Goal: Register for event/course

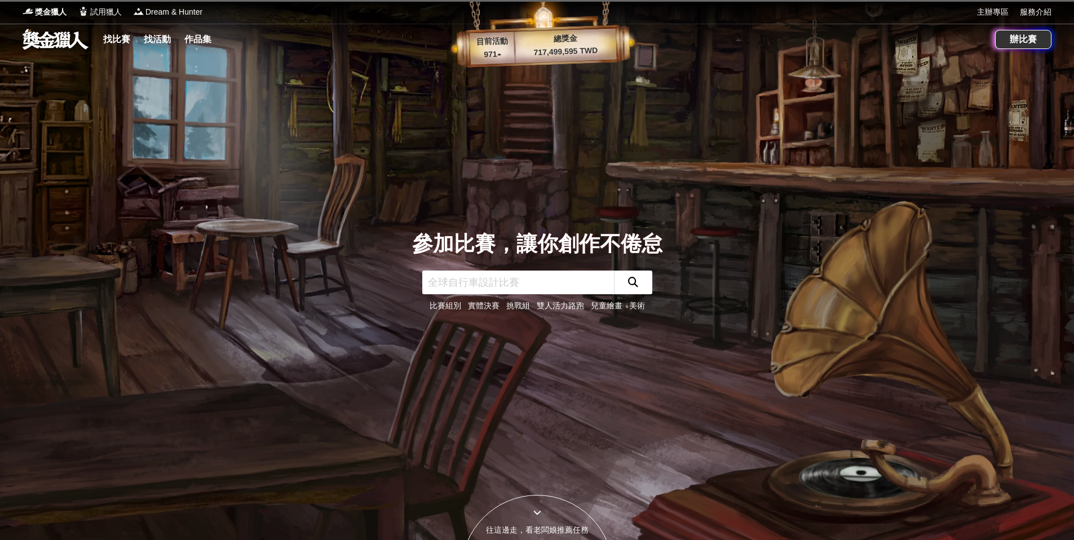
click at [517, 281] on input "text" at bounding box center [518, 282] width 192 height 24
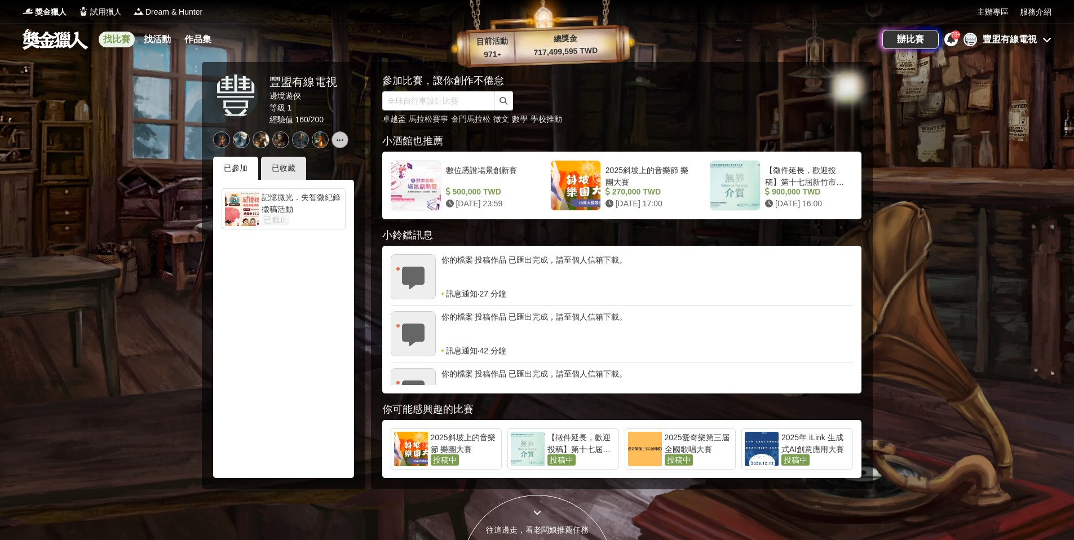
click at [119, 41] on link "找比賽" at bounding box center [117, 40] width 36 height 16
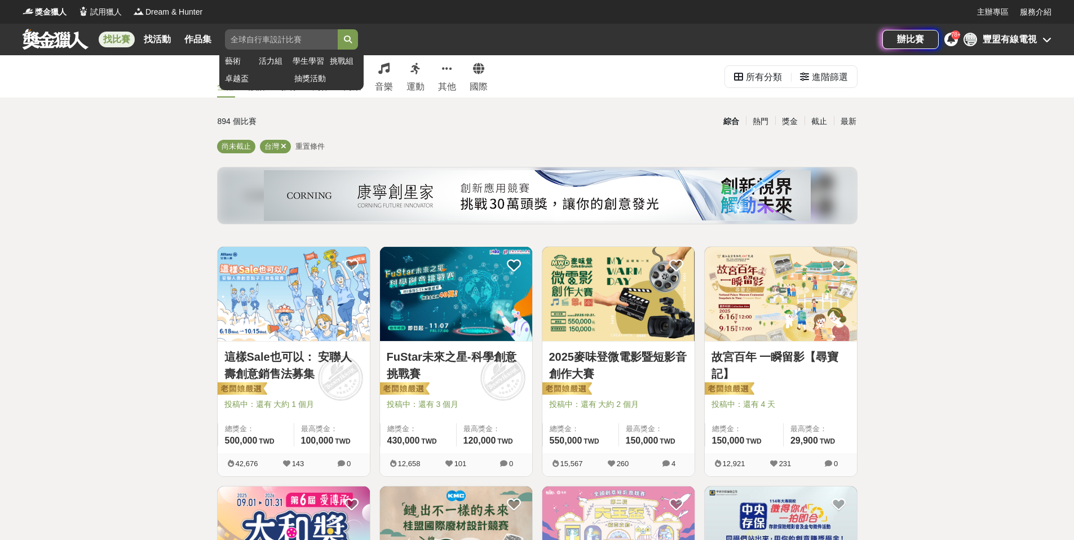
click at [264, 43] on input "search" at bounding box center [281, 39] width 113 height 20
type input "ㄏ"
type input "iiic"
click at [338, 29] on button "submit" at bounding box center [348, 39] width 20 height 20
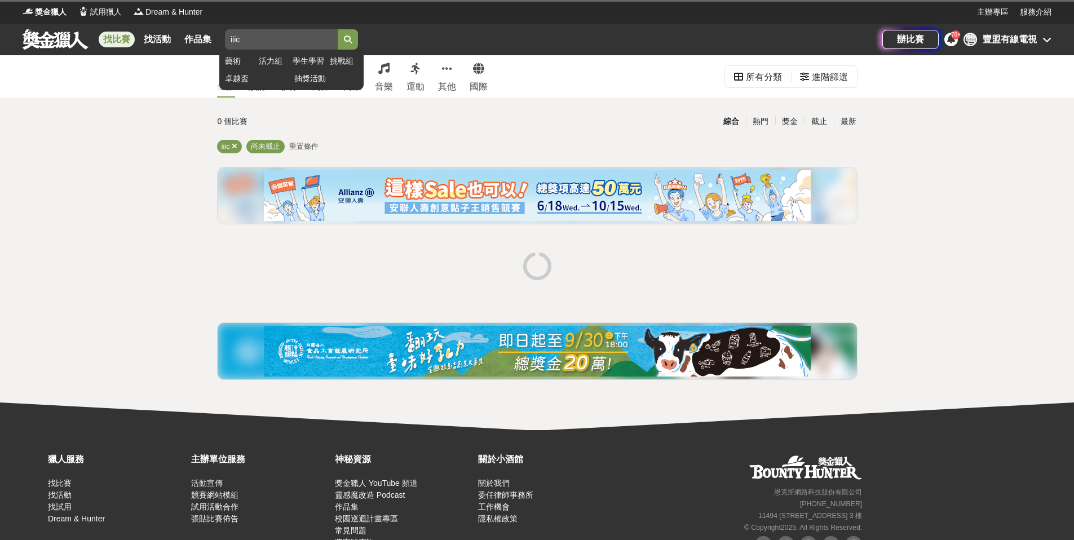
click at [338, 29] on button "submit" at bounding box center [348, 39] width 20 height 20
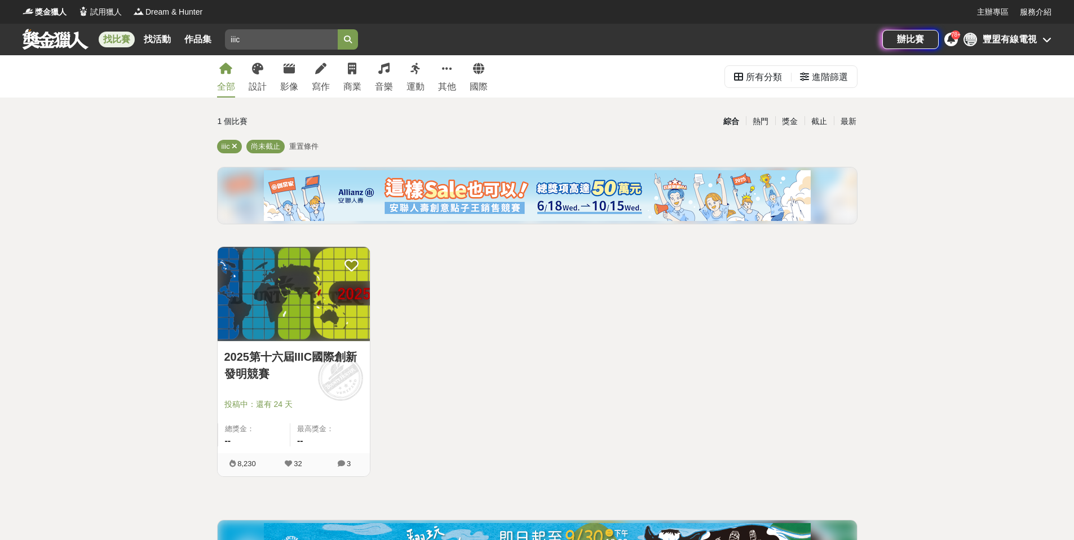
click at [309, 392] on div at bounding box center [296, 389] width 145 height 14
click at [289, 360] on link "2025第十六屆IIIC國際創新發明競賽" at bounding box center [293, 365] width 139 height 34
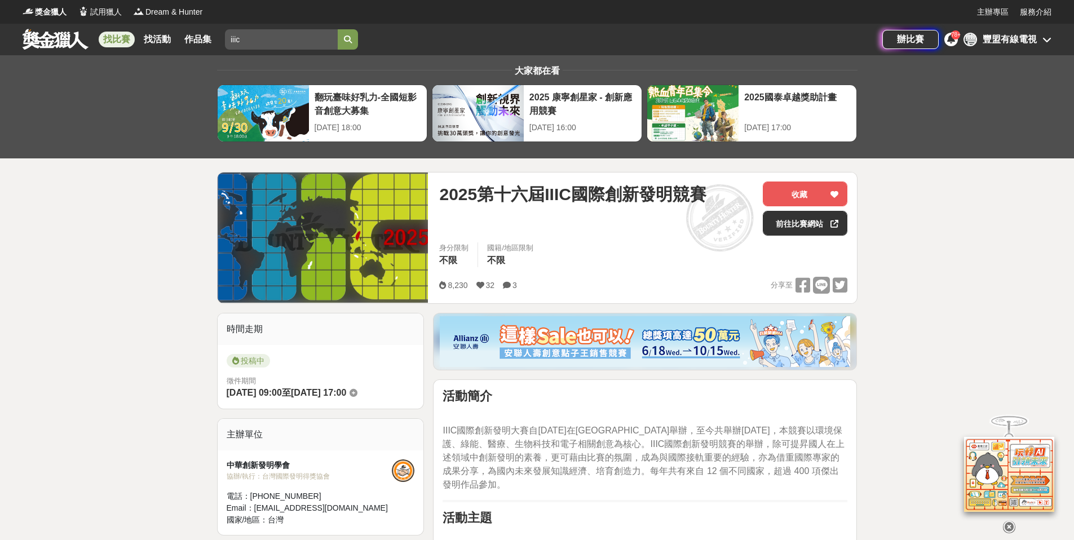
click at [817, 237] on div "2025第十六屆IIIC國際創新發明競賽 收藏 前往比賽網站" at bounding box center [643, 211] width 408 height 61
click at [816, 233] on link "前往比賽網站" at bounding box center [804, 223] width 85 height 25
drag, startPoint x: 542, startPoint y: 197, endPoint x: 607, endPoint y: 192, distance: 65.6
click at [607, 192] on span "2025第十六屆IIIC國際創新發明競賽" at bounding box center [572, 193] width 267 height 25
copy span "IIIC國際"
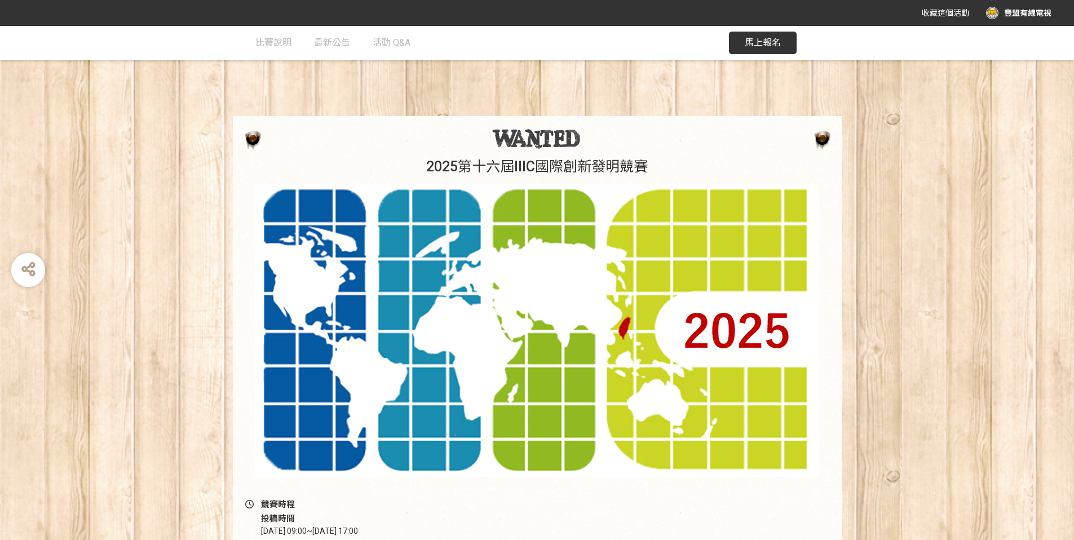
click at [762, 52] on button "馬上報名" at bounding box center [763, 43] width 68 height 23
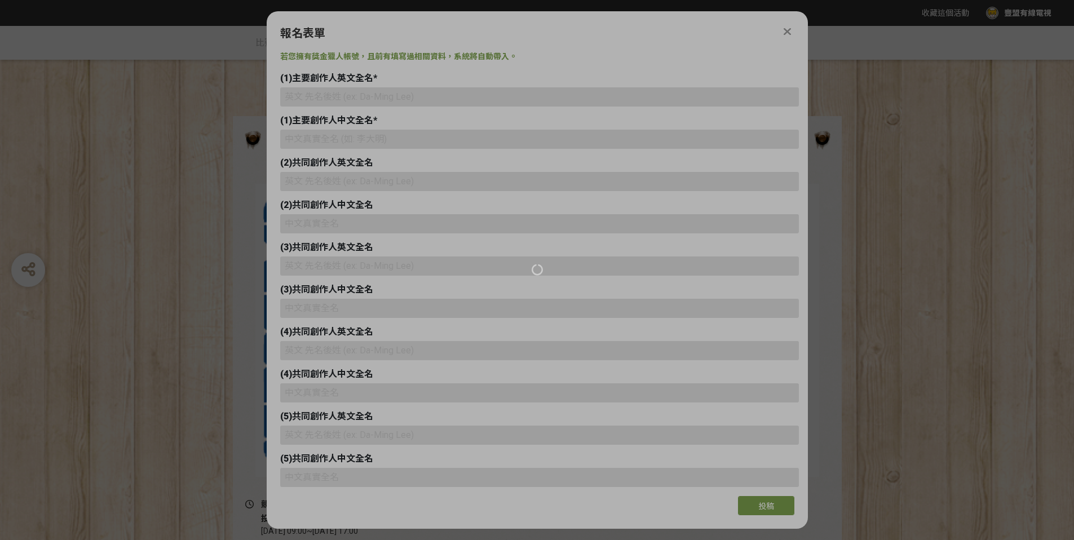
type input "豐盟有線電視"
type input "[EMAIL_ADDRESS][DOMAIN_NAME]"
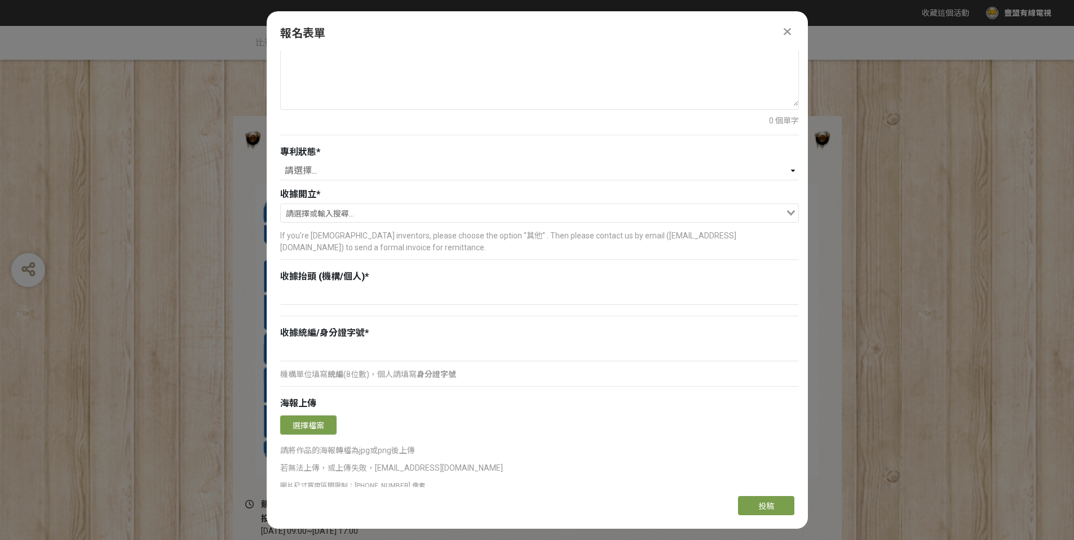
scroll to position [1166, 0]
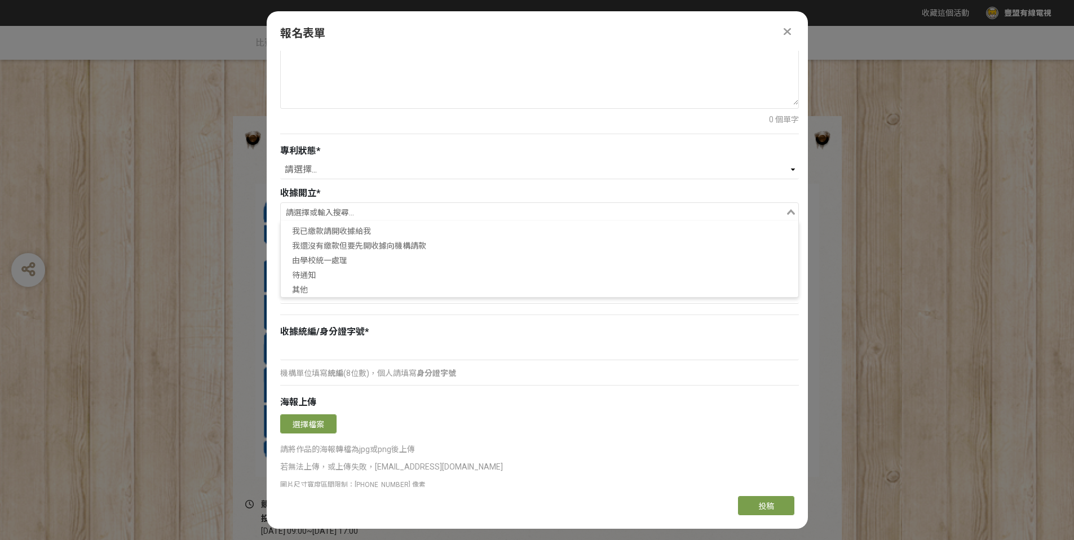
click at [562, 215] on input "Search for option" at bounding box center [533, 213] width 502 height 16
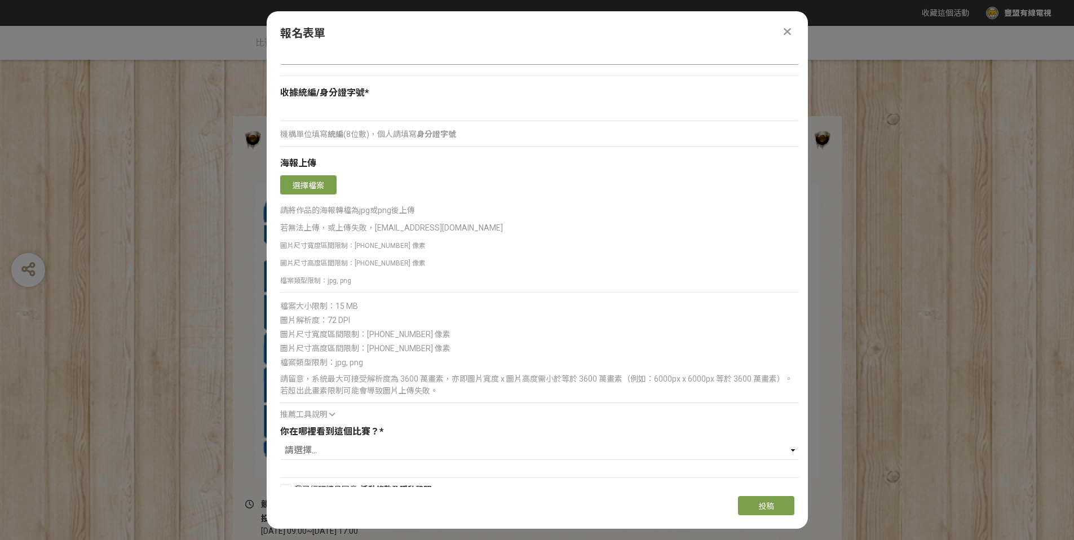
scroll to position [1422, 0]
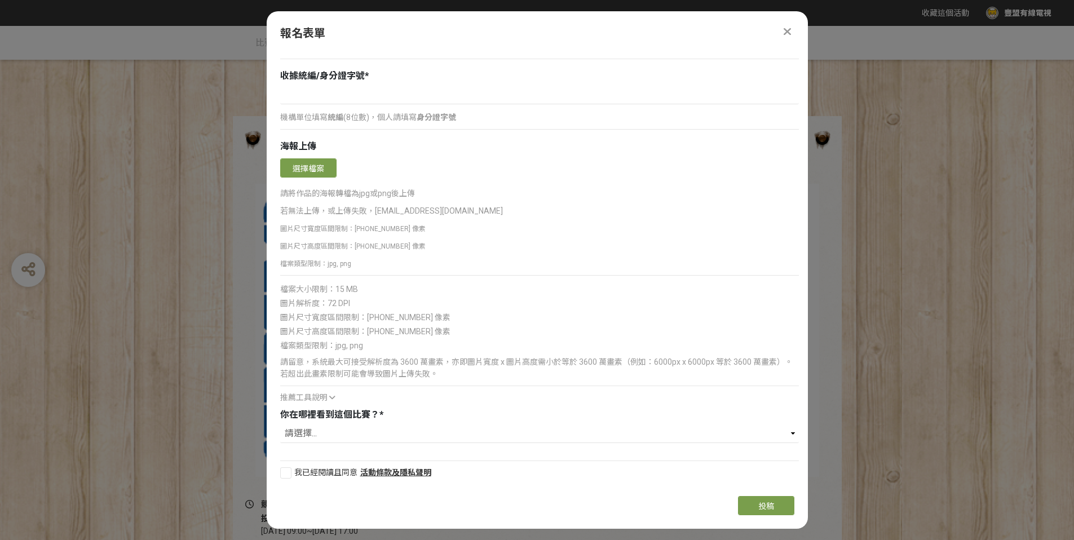
click at [788, 27] on icon at bounding box center [786, 31] width 7 height 11
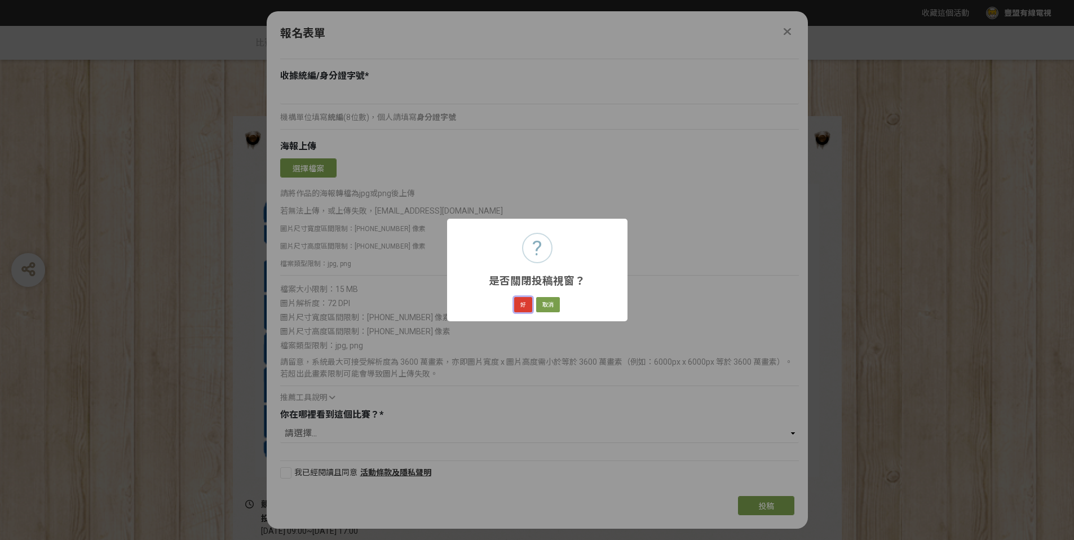
click at [516, 307] on button "好" at bounding box center [523, 305] width 18 height 16
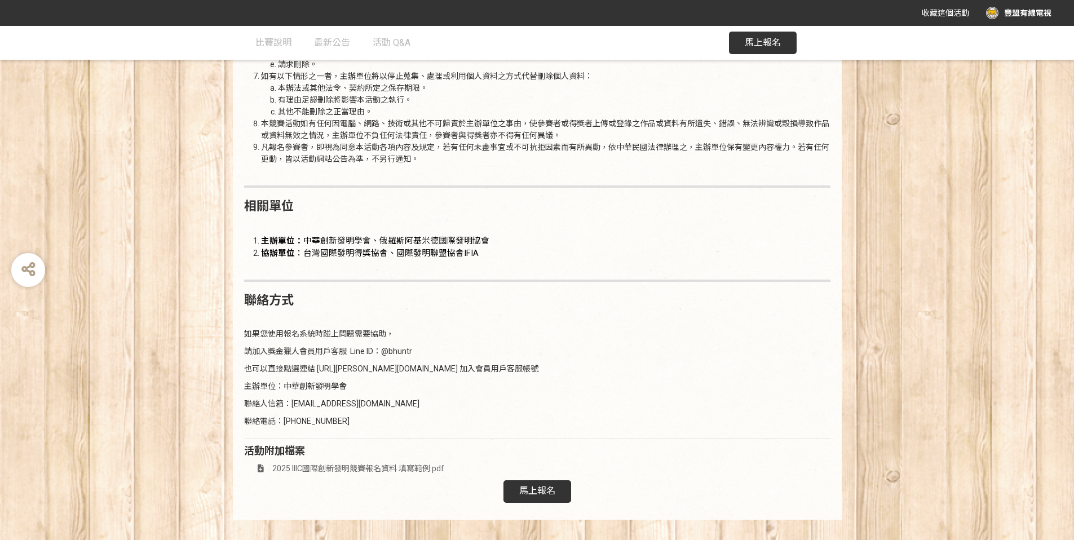
scroll to position [1469, 0]
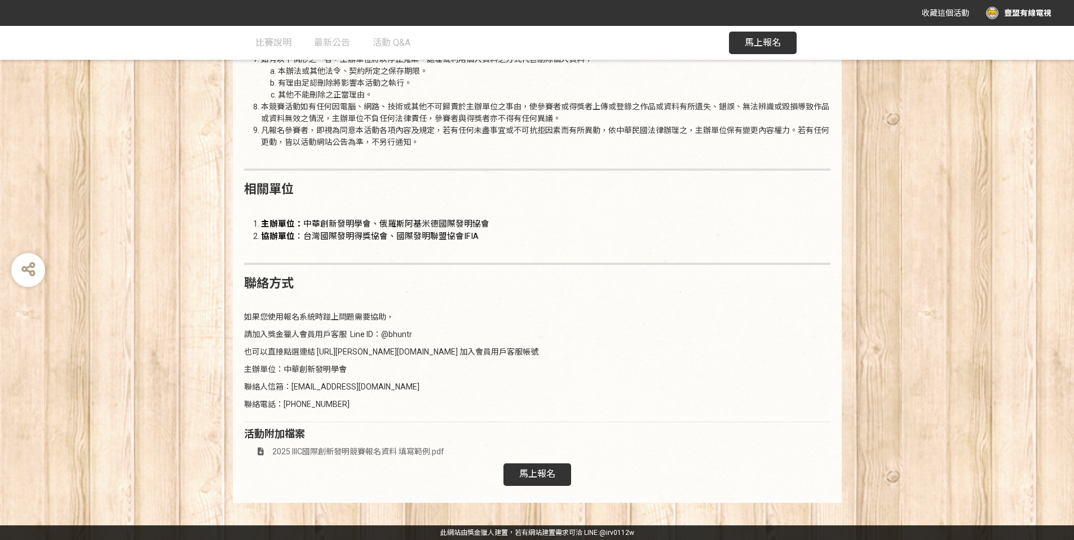
click at [341, 363] on p "主辦單位：中華創新發明學會" at bounding box center [537, 369] width 586 height 12
drag, startPoint x: 317, startPoint y: 353, endPoint x: 388, endPoint y: 356, distance: 71.1
click at [388, 356] on p "也可以直接點選連結 [URL][PERSON_NAME][DOMAIN_NAME] 加入會員用戶客服帳號" at bounding box center [537, 352] width 586 height 12
click at [393, 450] on span "2025 IIIC國際創新發明競賽報名資料 填寫範例.pdf" at bounding box center [358, 451] width 172 height 9
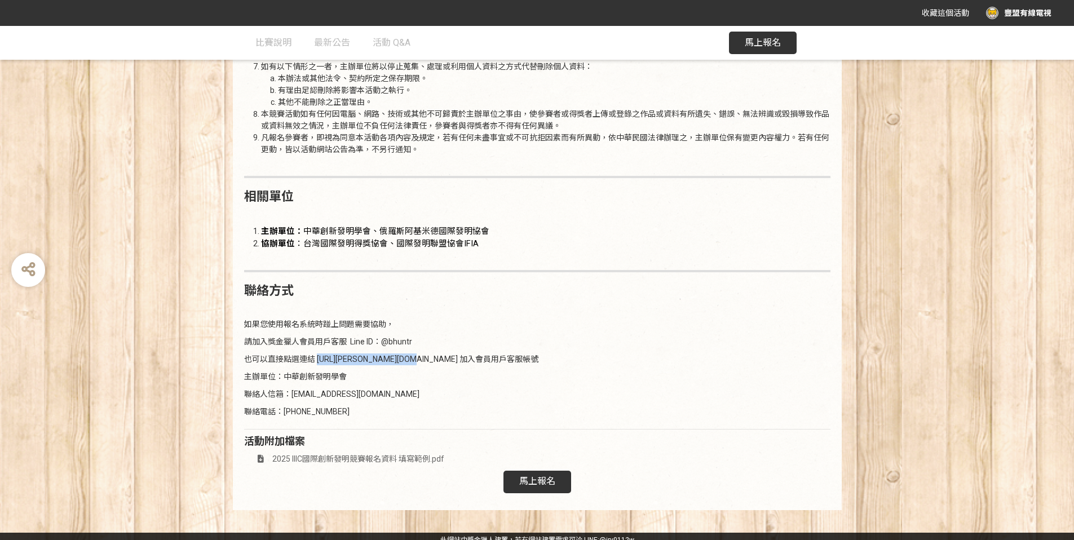
scroll to position [1454, 0]
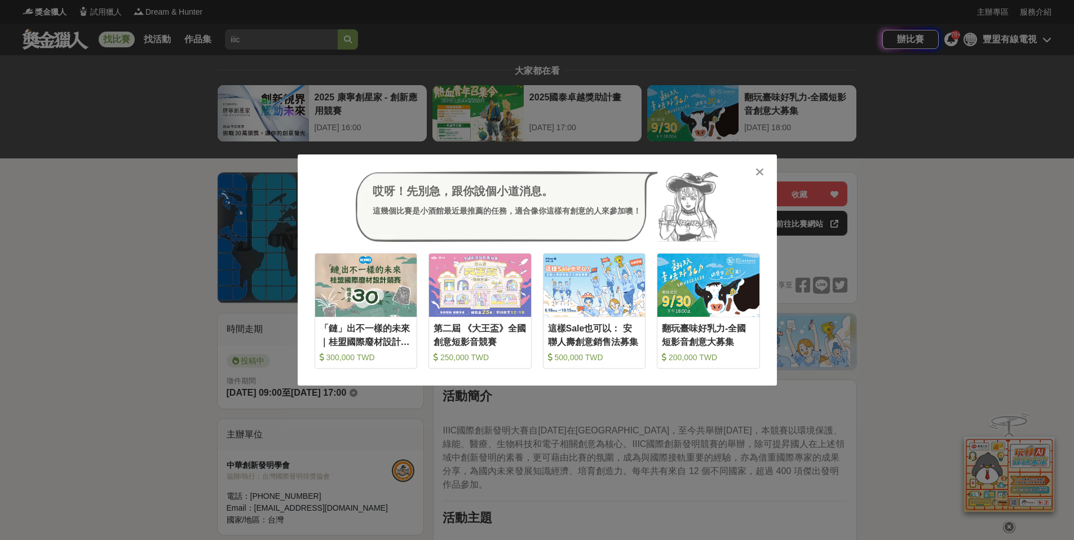
click at [755, 175] on icon at bounding box center [759, 171] width 8 height 11
